Goal: Check status: Check status

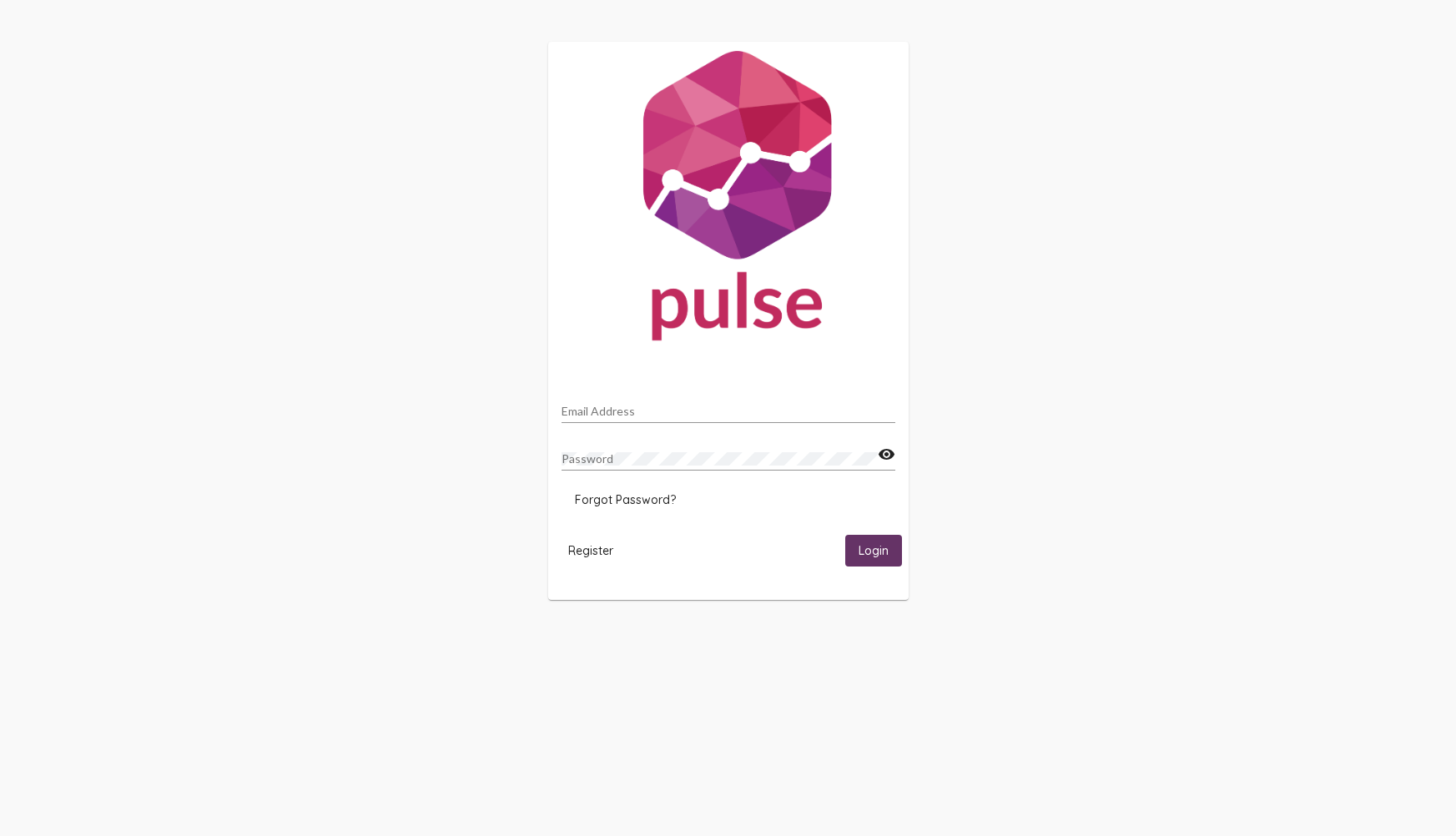
click at [766, 413] on input "Email Address" at bounding box center [728, 411] width 334 height 14
type input "[PERSON_NAME][EMAIL_ADDRESS][PERSON_NAME][DOMAIN_NAME]"
click at [776, 484] on div "Password visibility" at bounding box center [728, 461] width 334 height 48
click at [636, 469] on div "Password" at bounding box center [719, 454] width 316 height 33
click at [880, 544] on span "Login" at bounding box center [874, 551] width 30 height 15
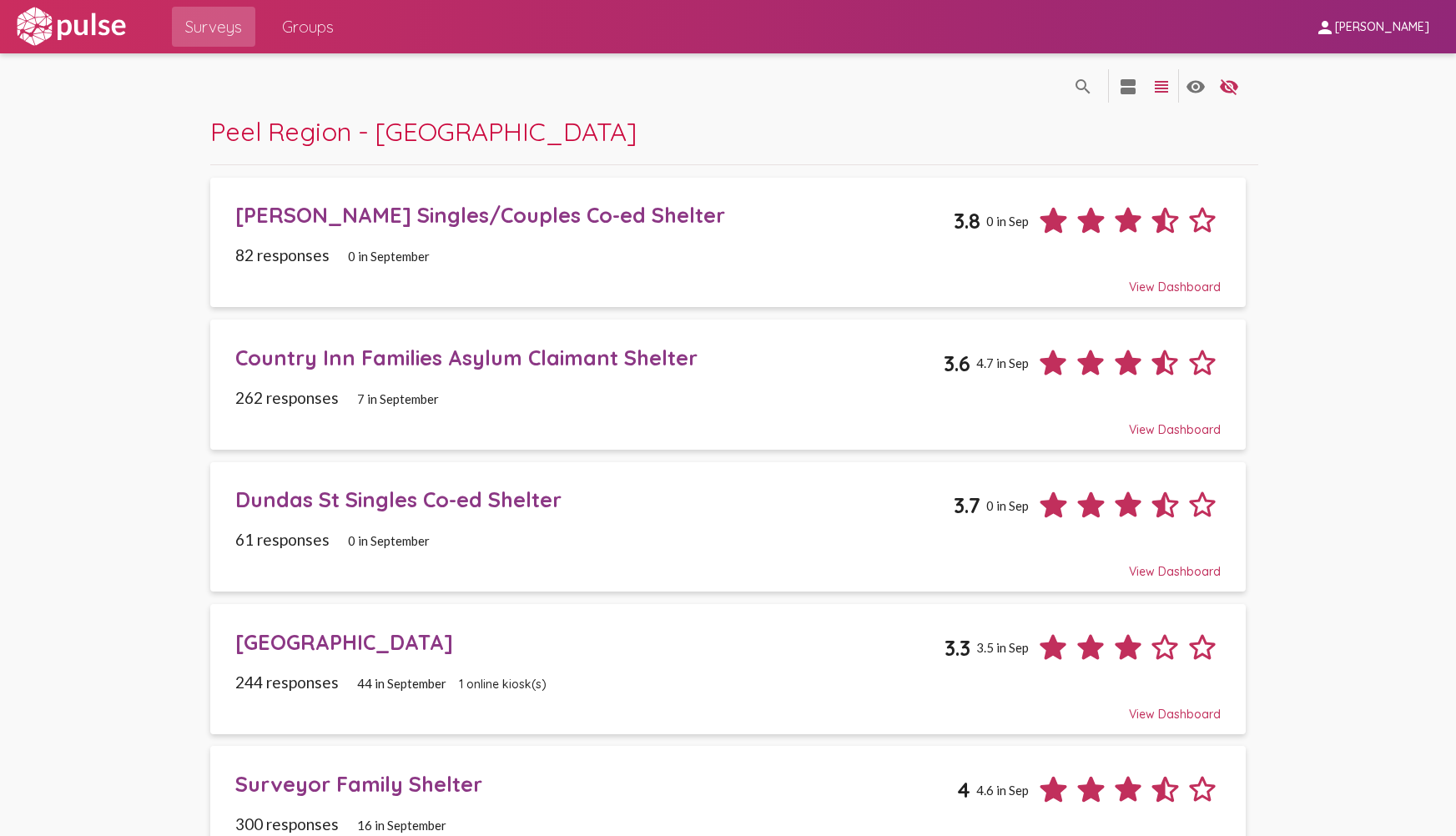
click at [614, 646] on div "[GEOGRAPHIC_DATA]" at bounding box center [590, 642] width 710 height 26
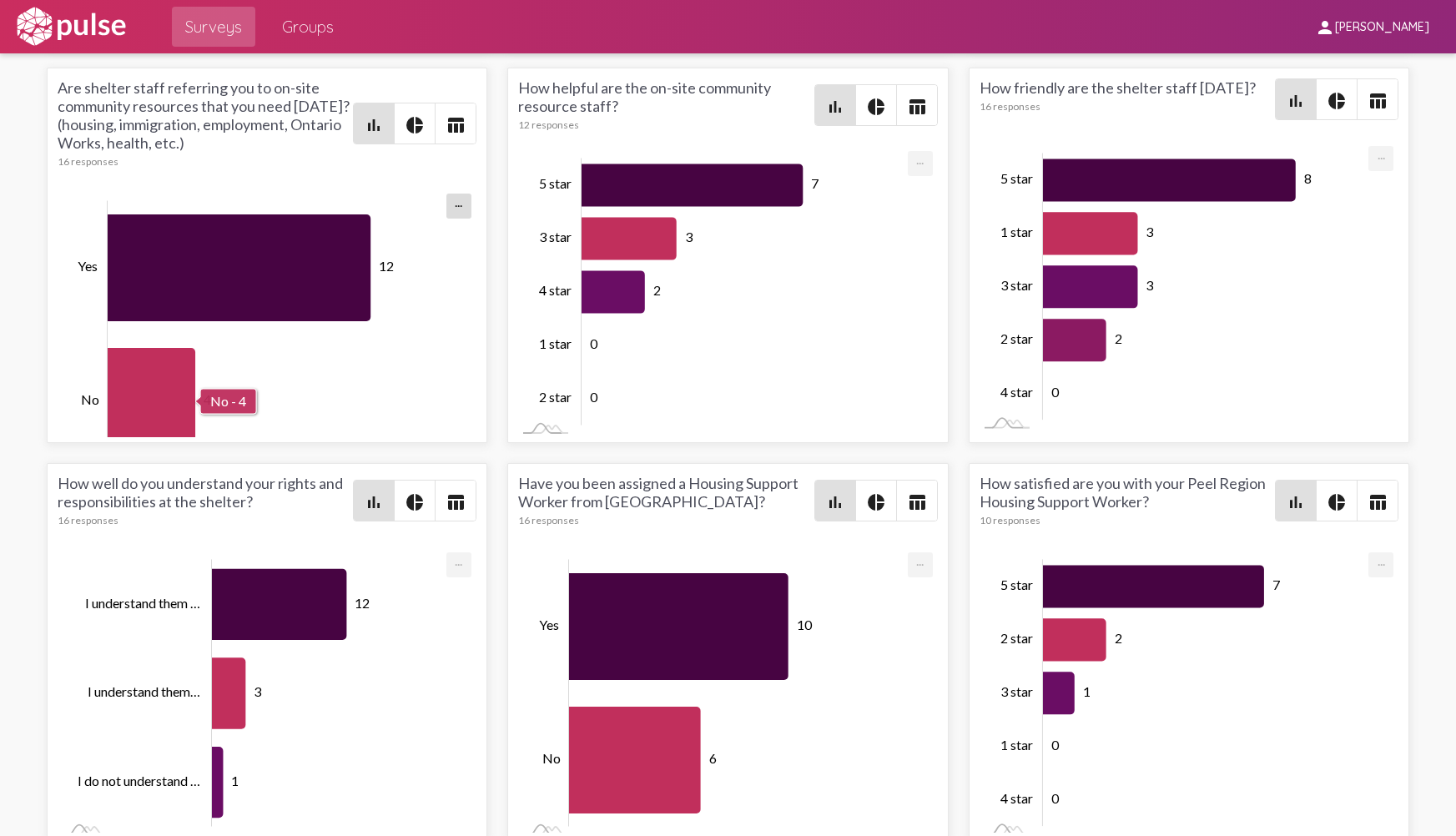
scroll to position [4293, 0]
